Goal: Task Accomplishment & Management: Manage account settings

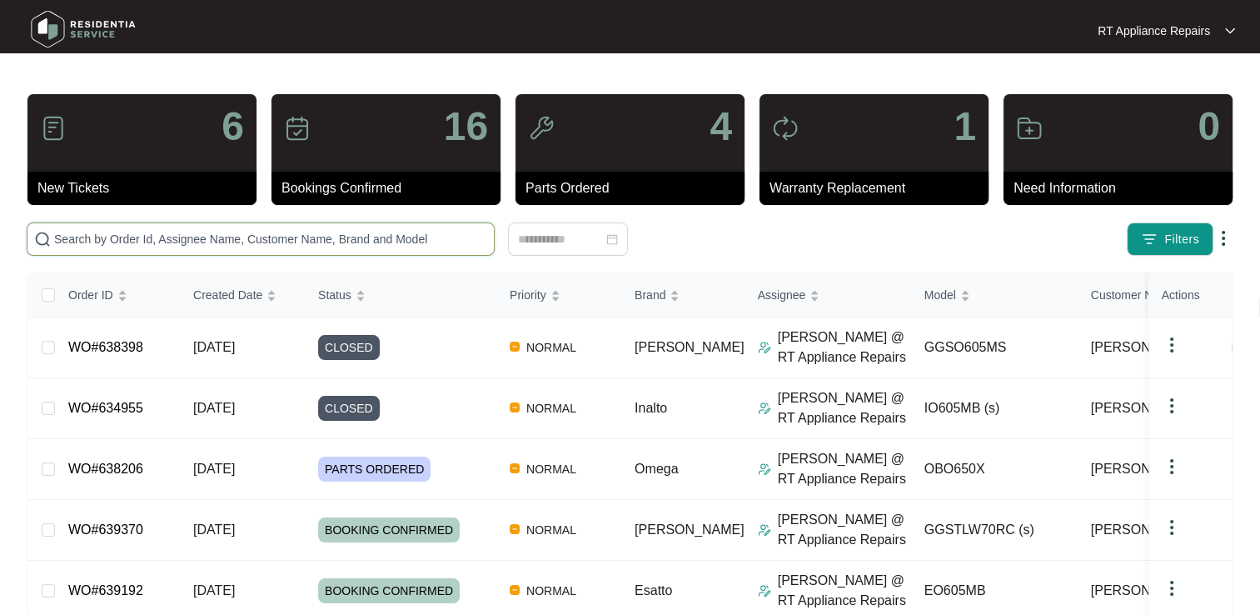
click at [215, 239] on input "text" at bounding box center [270, 239] width 433 height 18
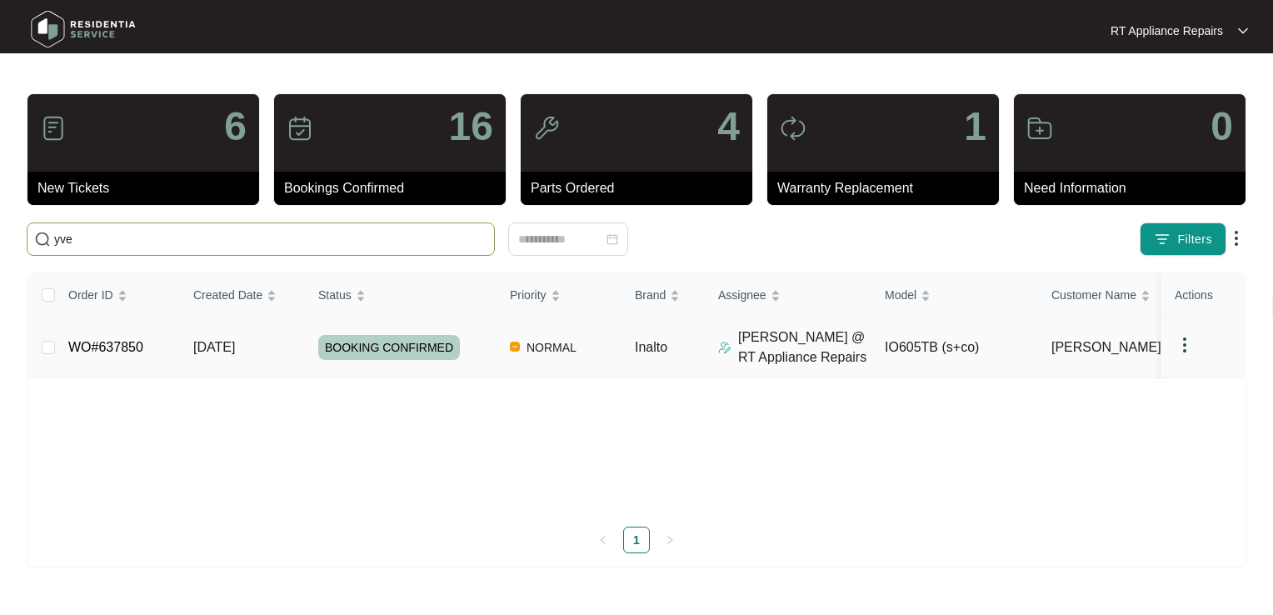
type input "yve"
click at [110, 356] on td "WO#637850" at bounding box center [117, 347] width 125 height 61
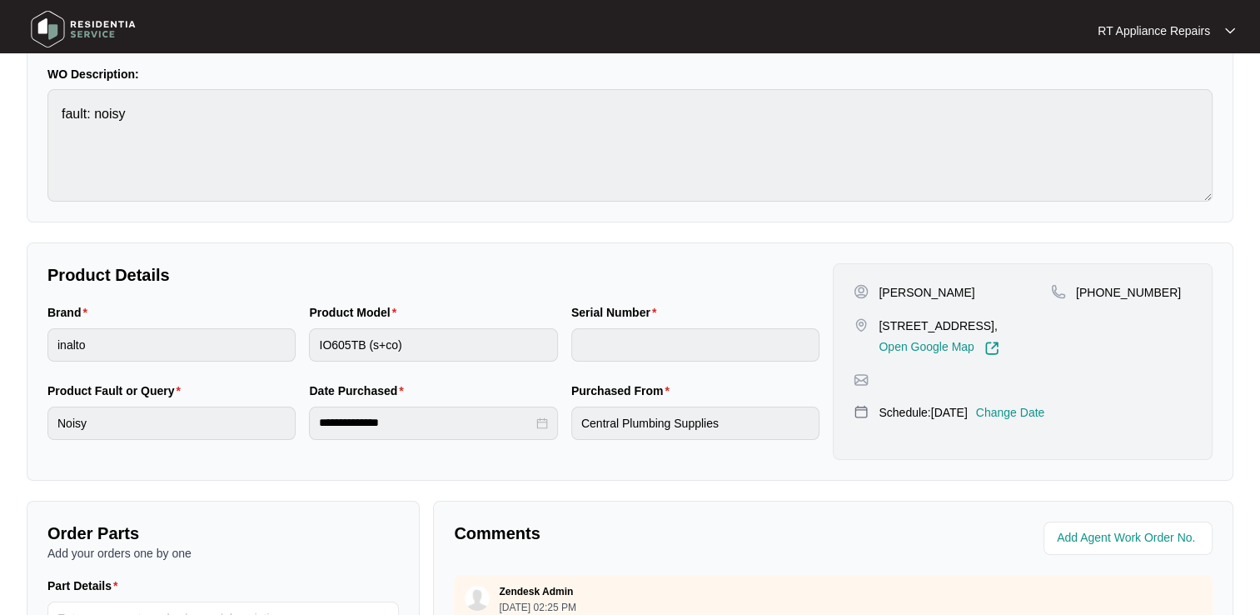
scroll to position [167, 0]
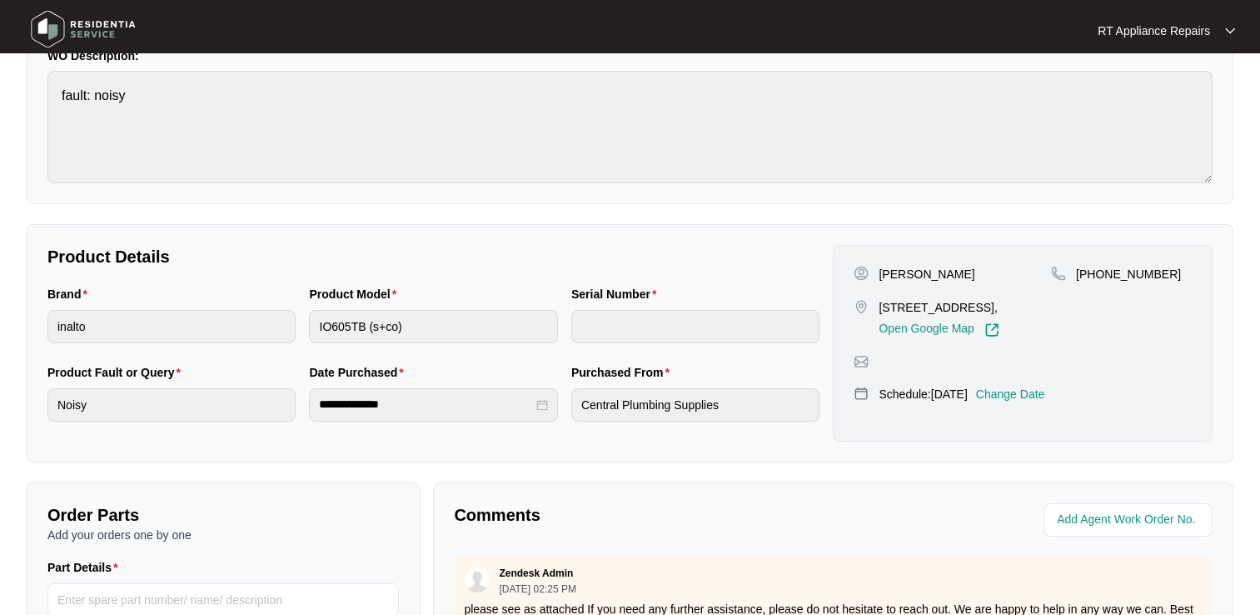
click at [1033, 396] on p "Change Date" at bounding box center [1010, 394] width 69 height 17
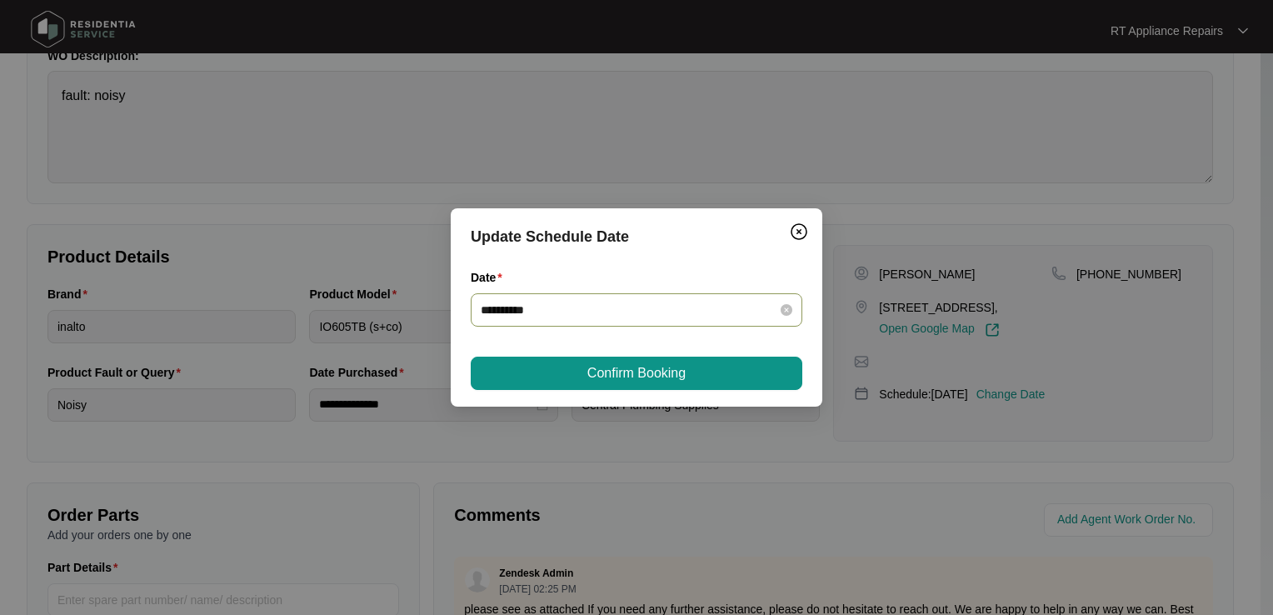
click at [666, 325] on div "**********" at bounding box center [636, 309] width 331 height 33
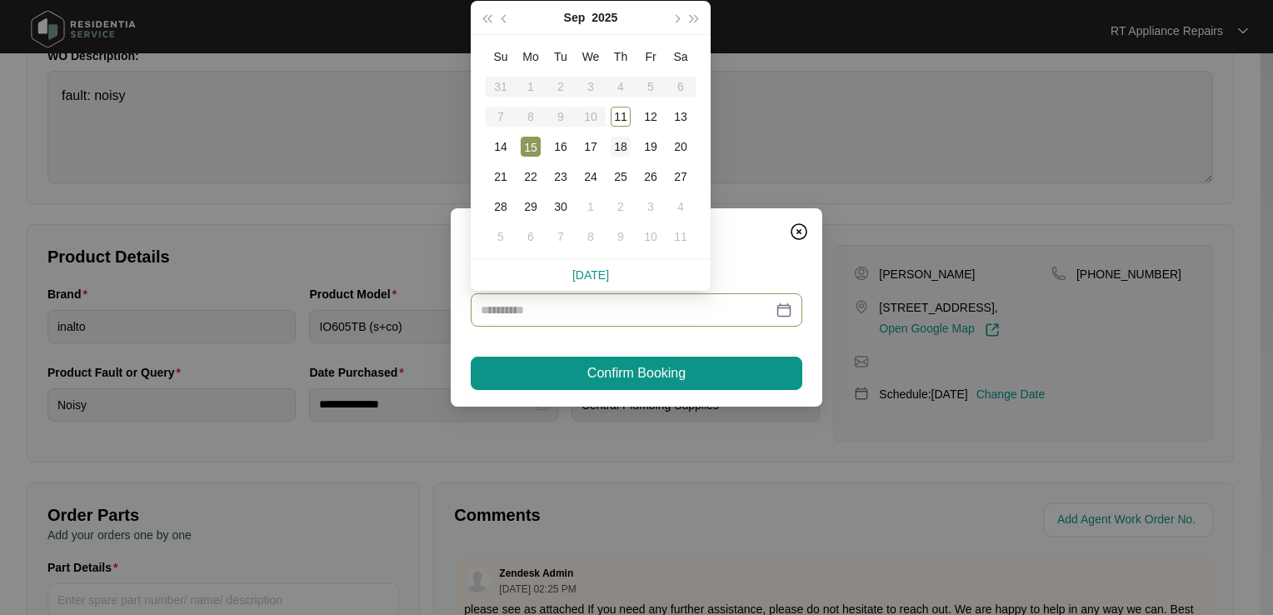
click at [622, 148] on div "18" at bounding box center [620, 147] width 20 height 20
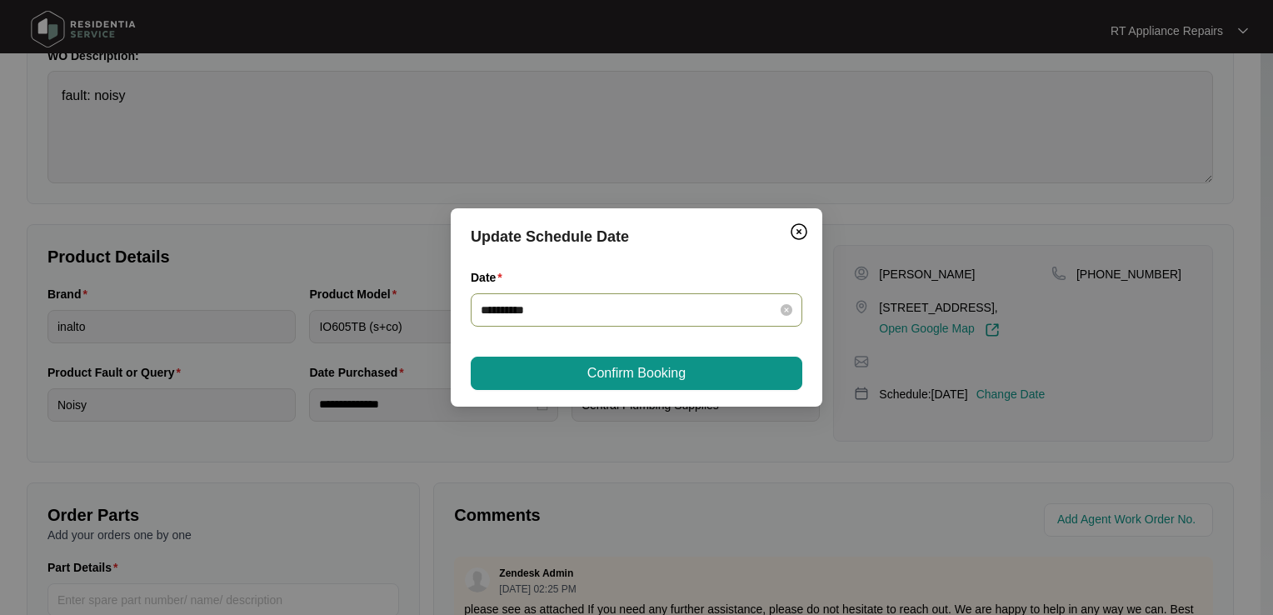
type input "**********"
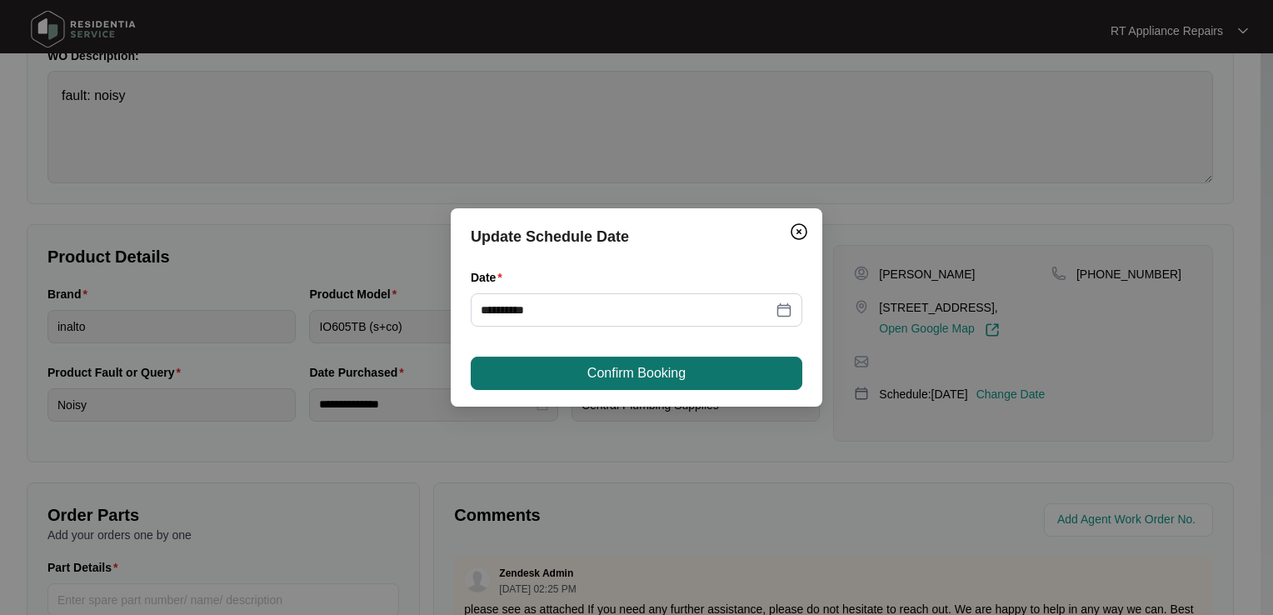
click at [610, 384] on button "Confirm Booking" at bounding box center [636, 372] width 331 height 33
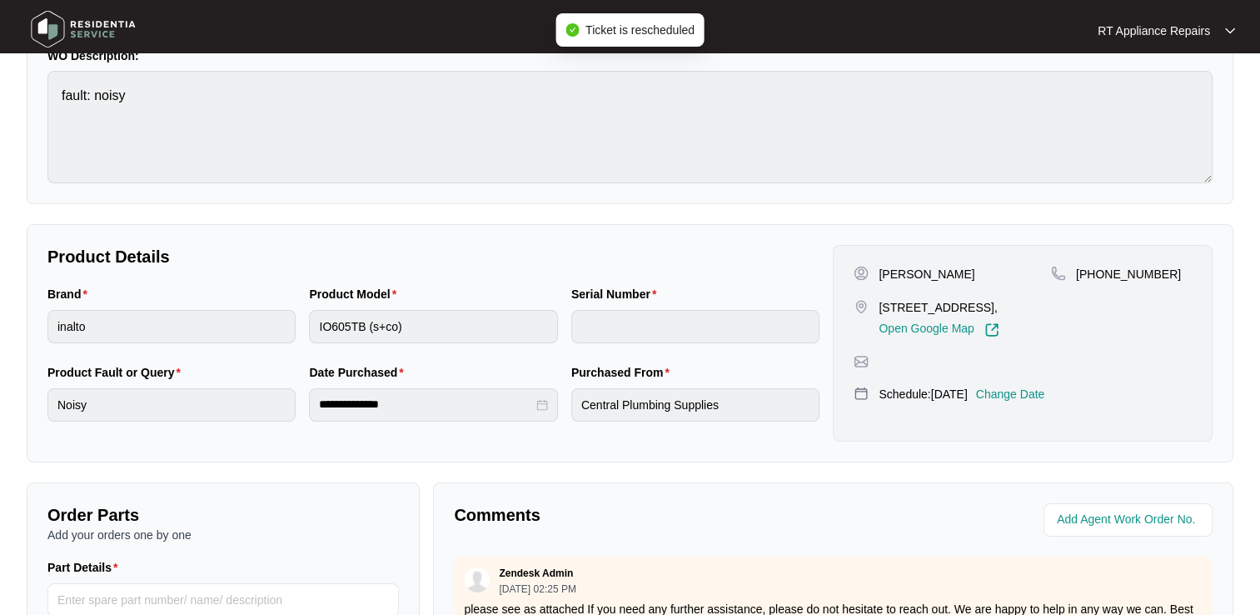
click at [1205, 35] on p "RT Appliance Repairs" at bounding box center [1154, 30] width 112 height 17
click at [1165, 93] on p "Log Out" at bounding box center [1180, 88] width 84 height 17
